Goal: Information Seeking & Learning: Learn about a topic

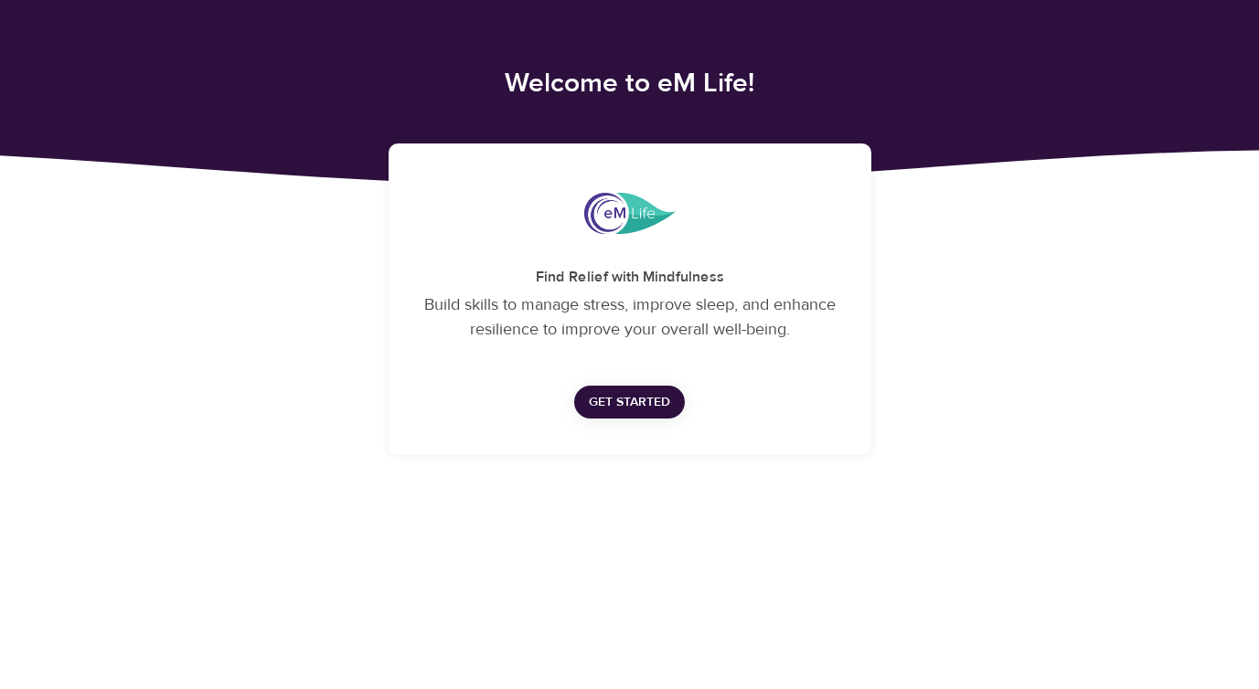
click at [620, 400] on span "Get Started" at bounding box center [629, 402] width 81 height 23
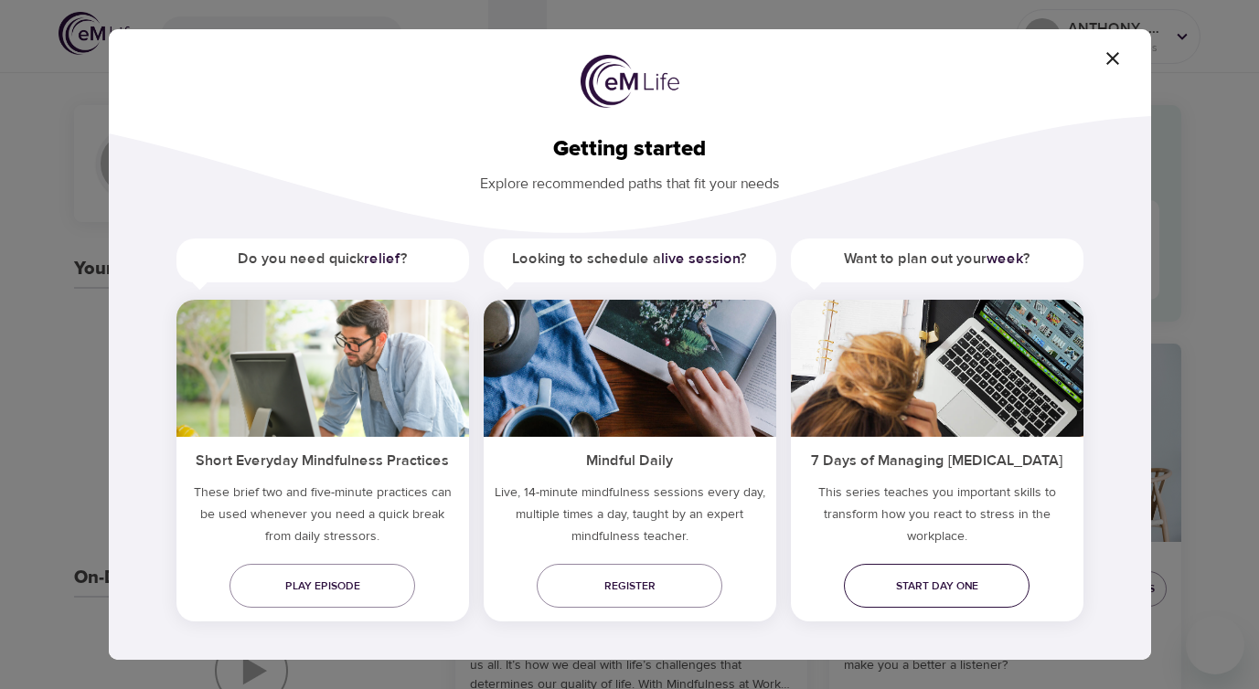
click at [910, 587] on span "Start day one" at bounding box center [936, 586] width 156 height 19
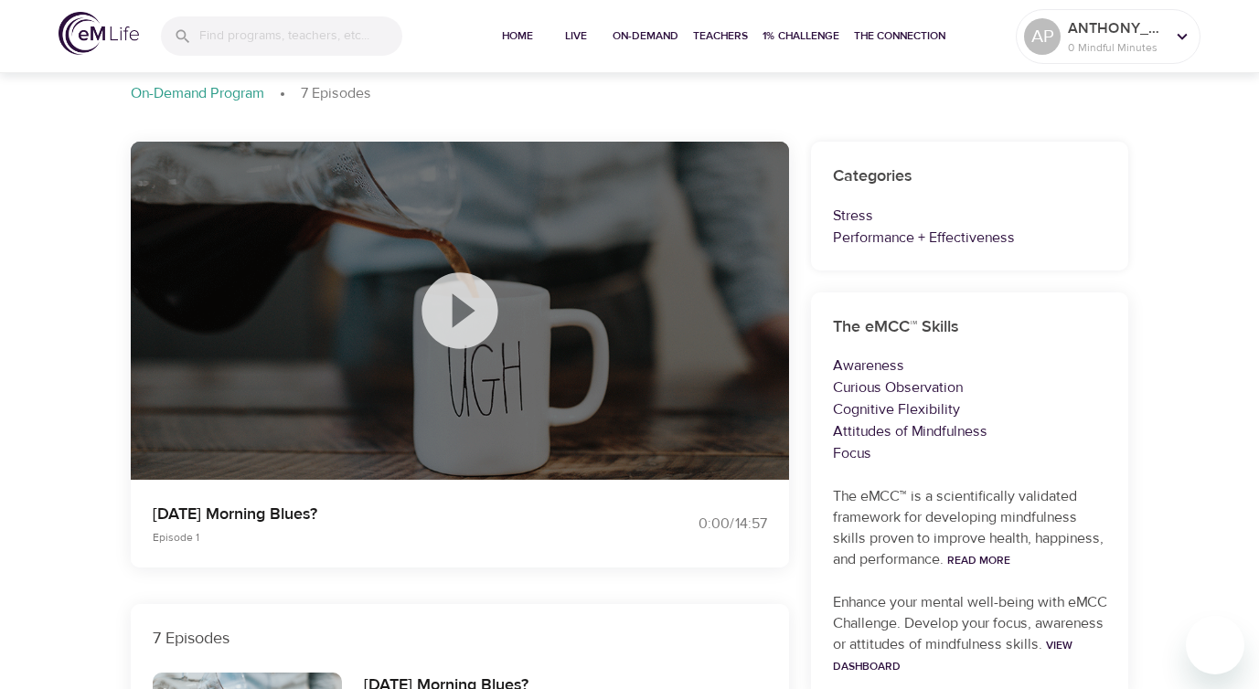
scroll to position [85, 0]
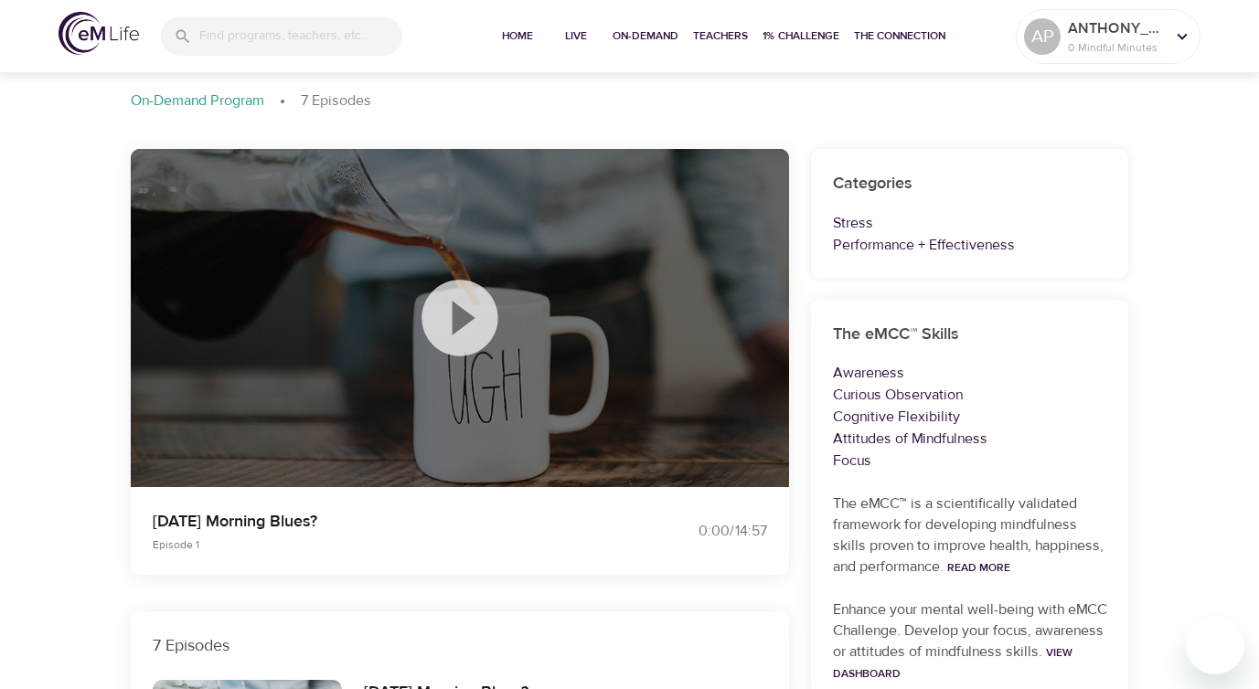
click at [455, 320] on icon at bounding box center [459, 317] width 91 height 91
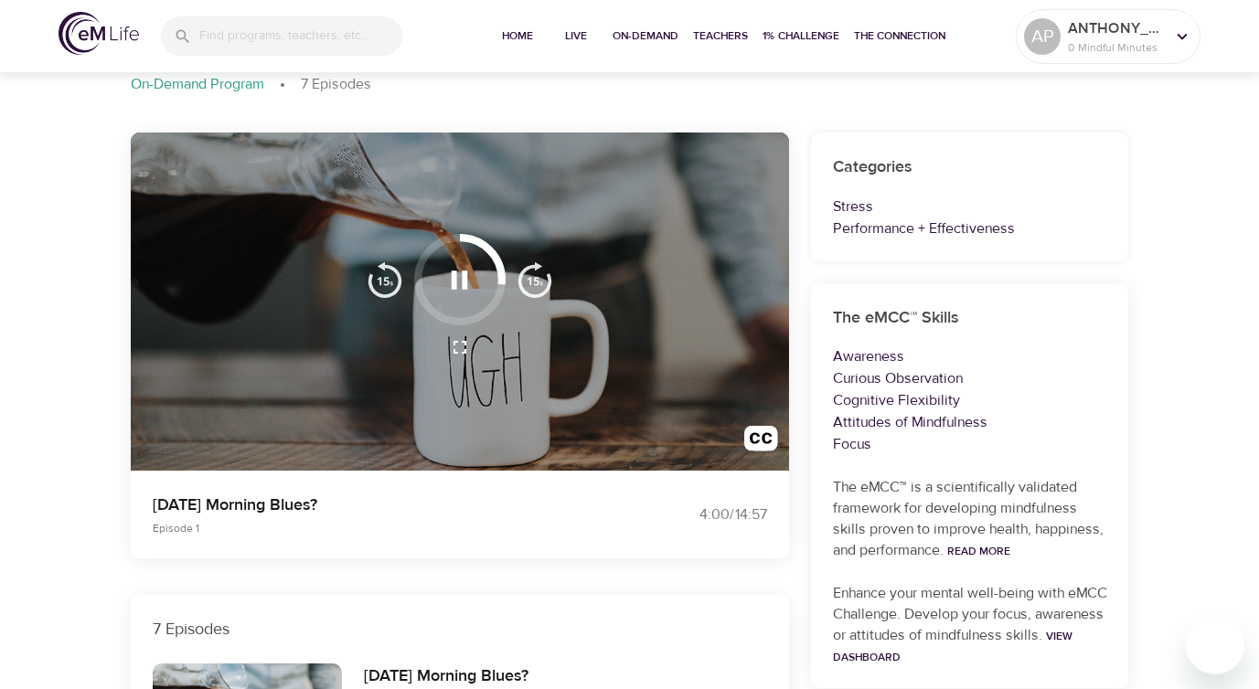
scroll to position [0, 0]
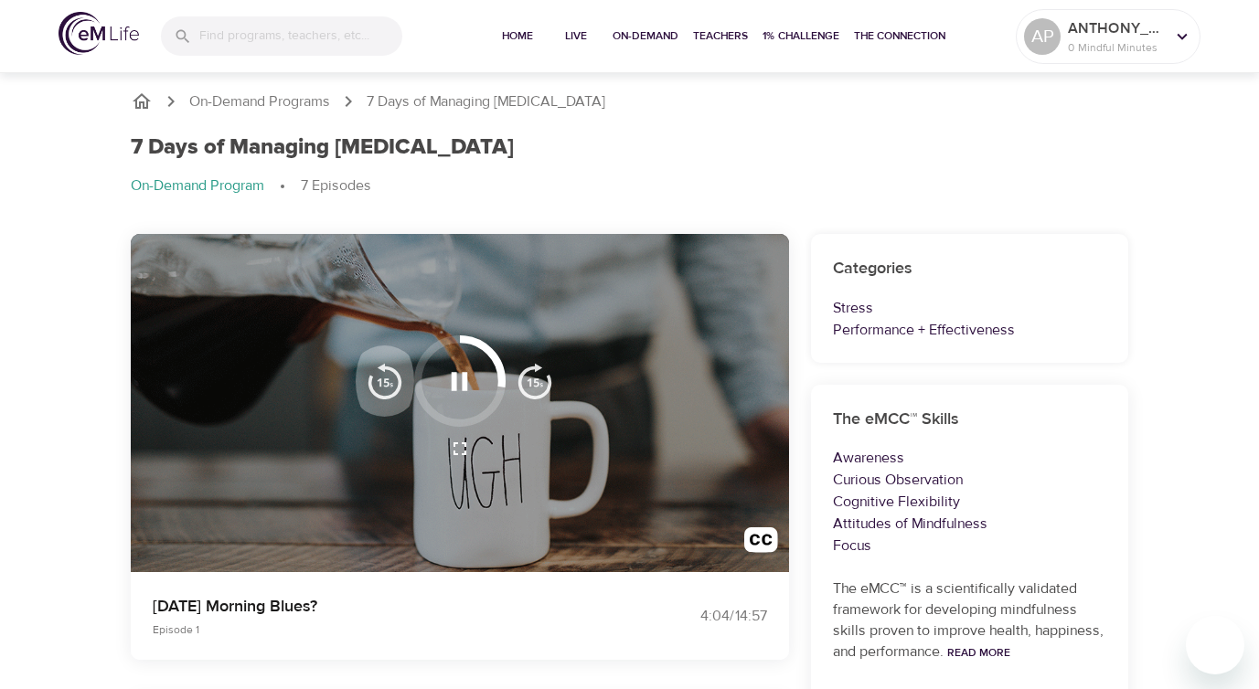
click at [381, 383] on img "button" at bounding box center [384, 381] width 37 height 37
click at [462, 371] on icon "button" at bounding box center [459, 382] width 32 height 32
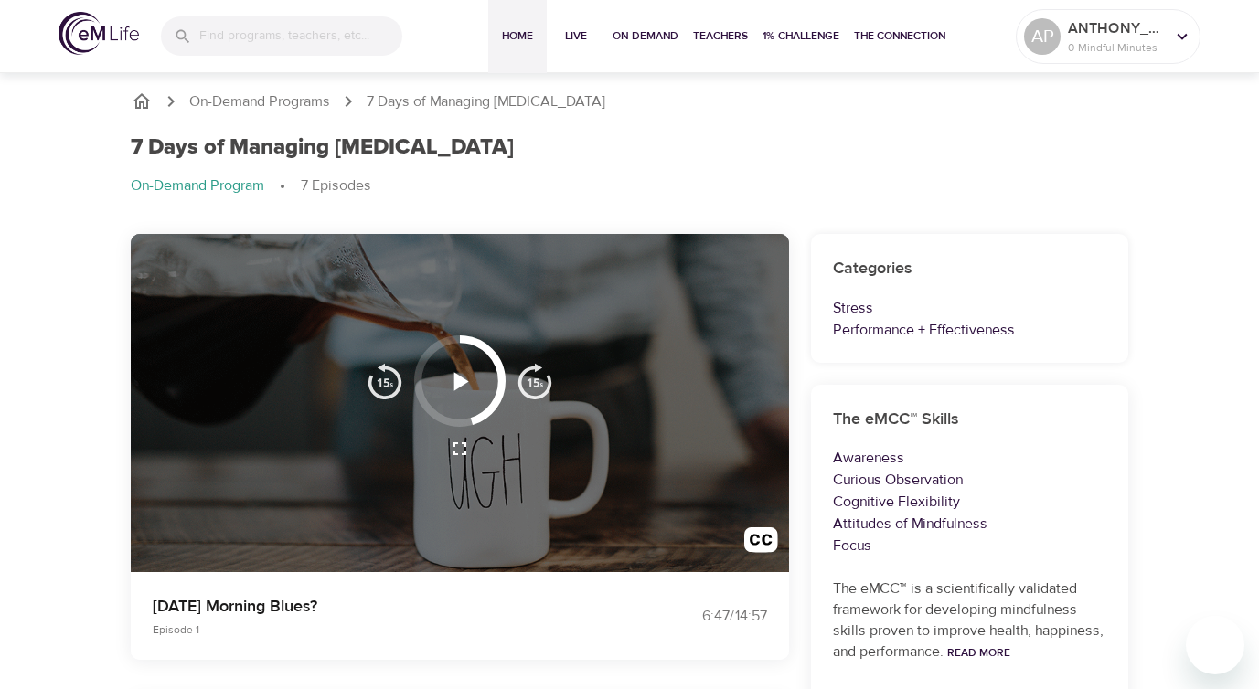
click at [508, 27] on span "Home" at bounding box center [517, 36] width 44 height 19
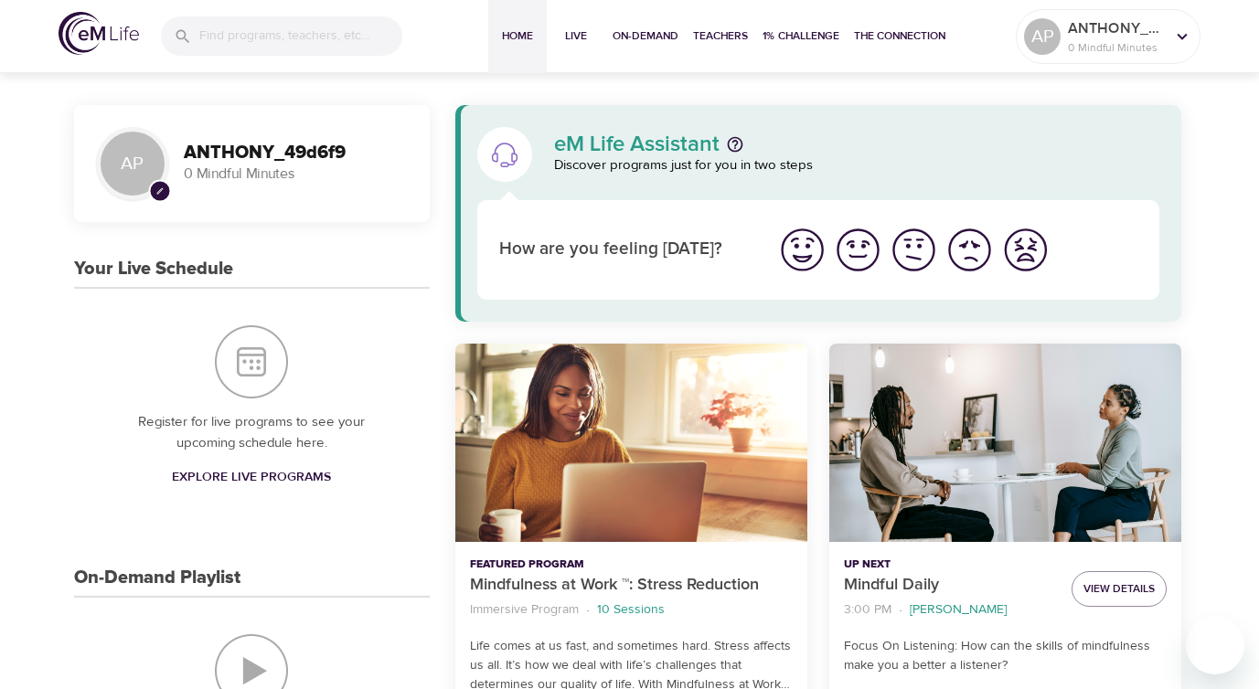
click at [872, 250] on img "I'm feeling good" at bounding box center [858, 250] width 50 height 50
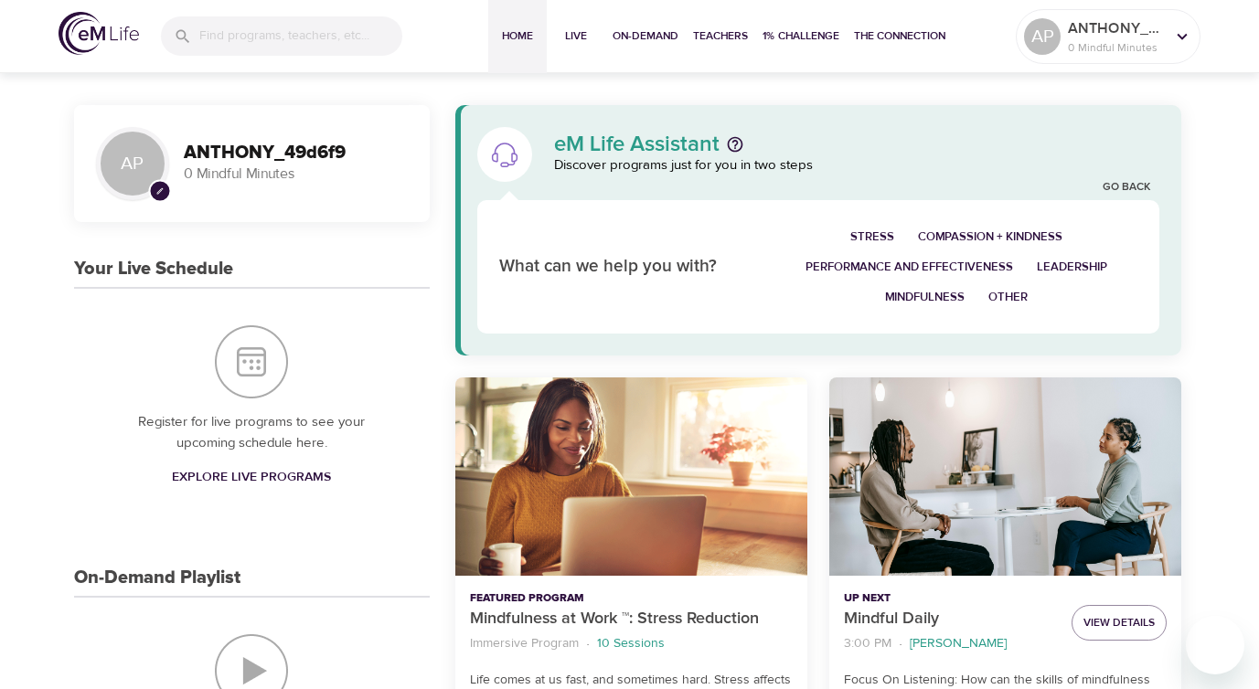
click at [1030, 298] on button "Other" at bounding box center [1007, 297] width 63 height 30
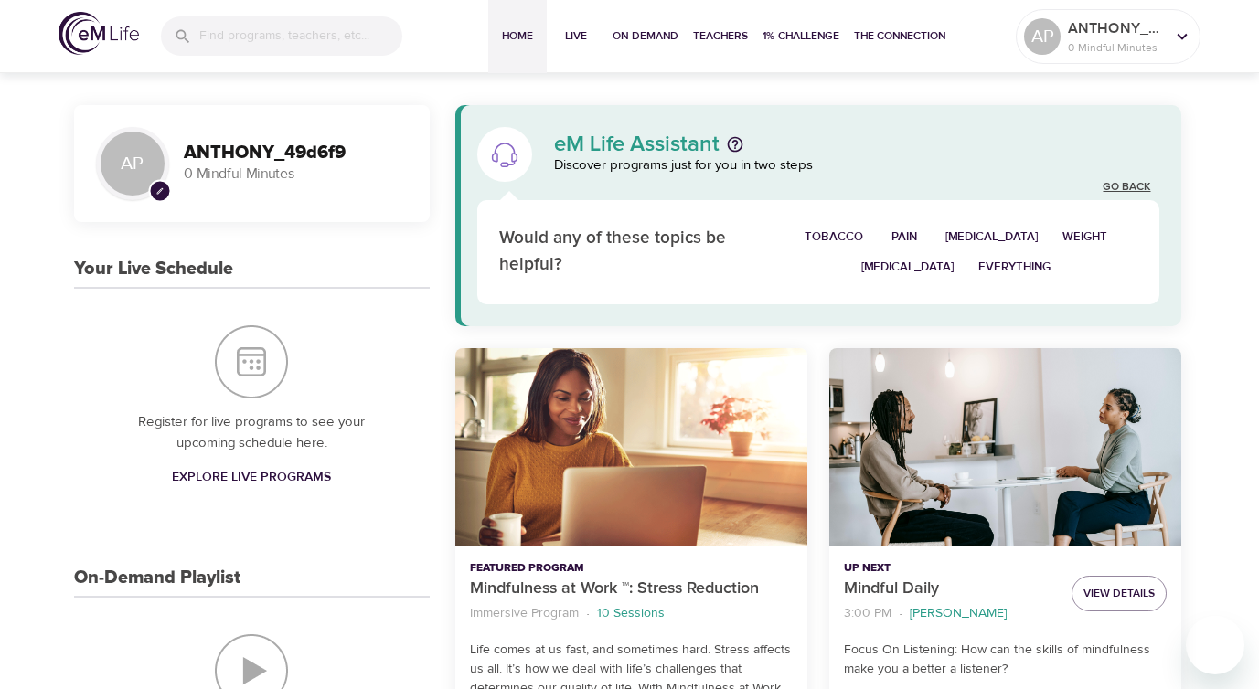
click at [1138, 186] on link "Go Back" at bounding box center [1126, 188] width 48 height 16
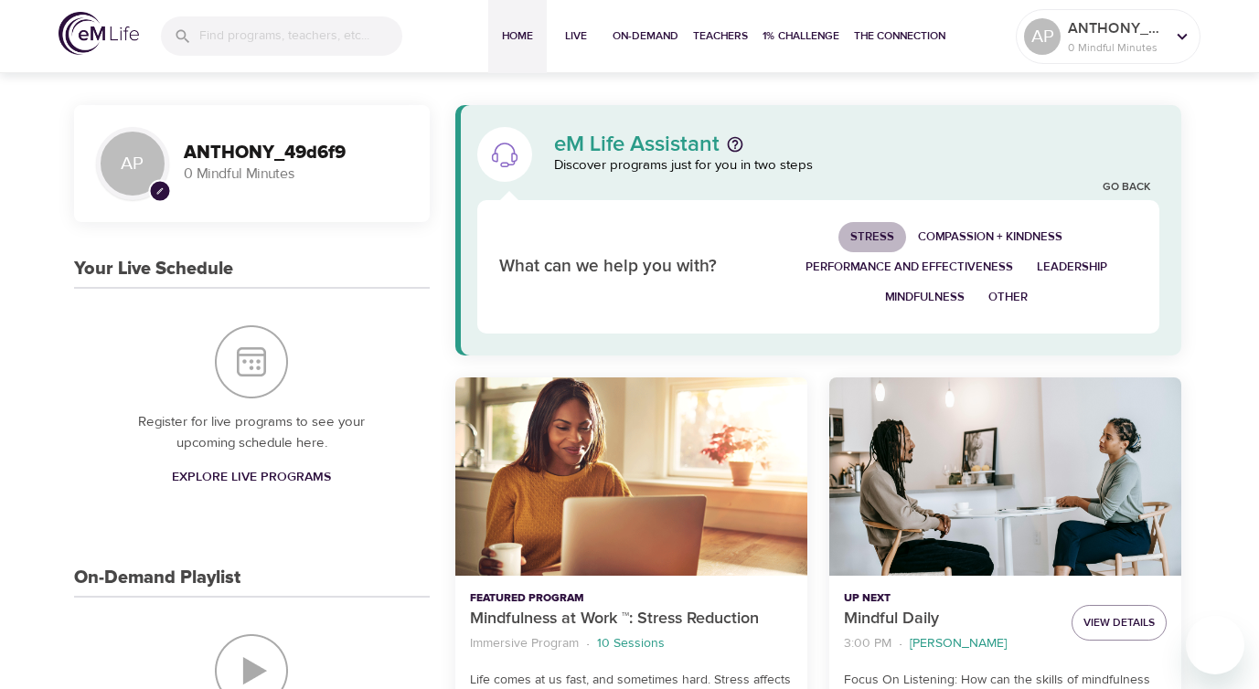
click at [880, 239] on span "Stress" at bounding box center [872, 237] width 44 height 21
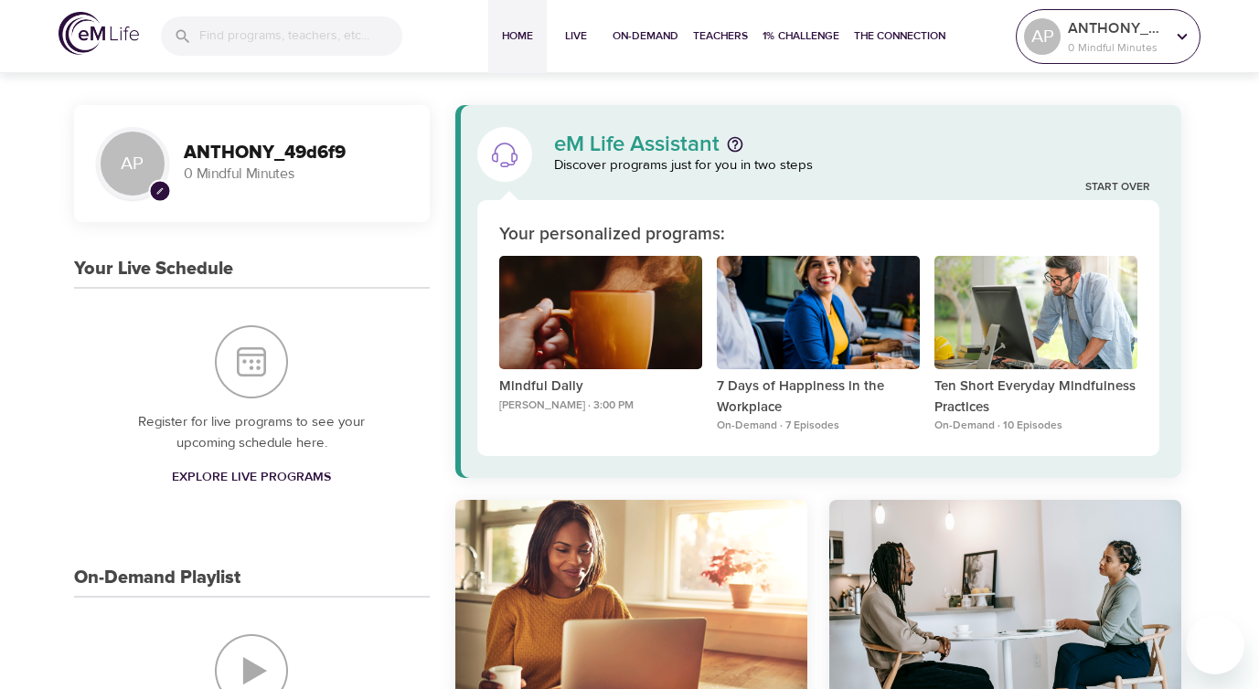
click at [1163, 33] on p "ANTHONY_49d6f9" at bounding box center [1115, 28] width 97 height 22
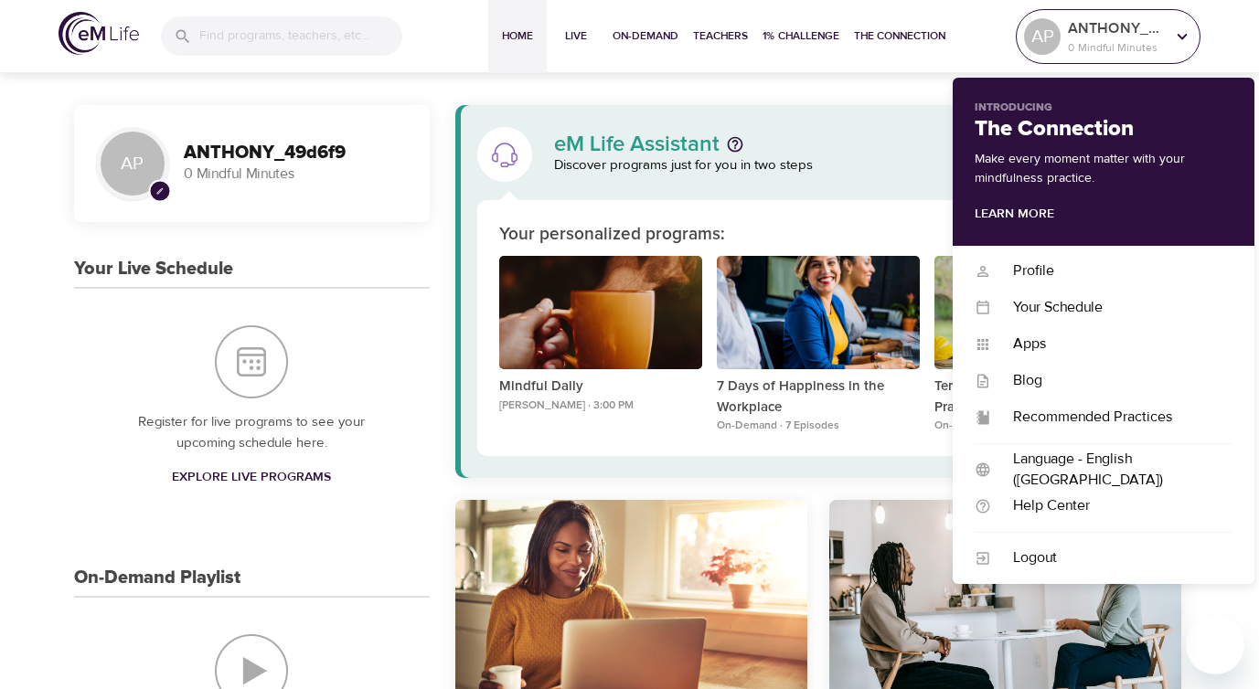
click at [1163, 33] on p "ANTHONY_49d6f9" at bounding box center [1115, 28] width 97 height 22
